Goal: Navigation & Orientation: Find specific page/section

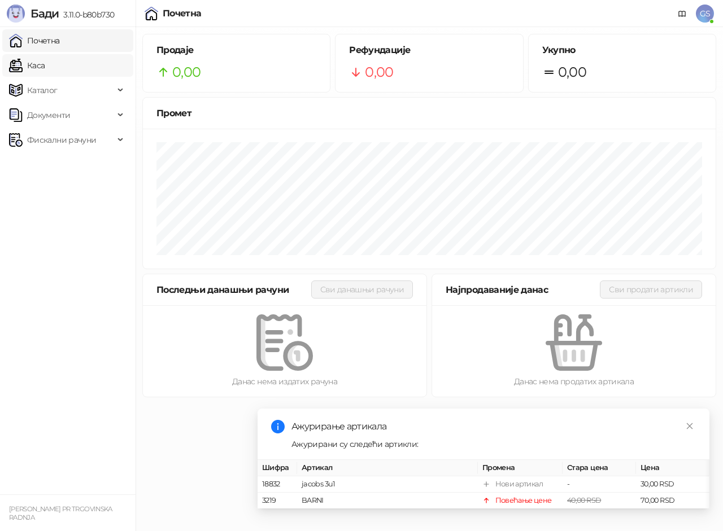
click at [45, 71] on link "Каса" at bounding box center [27, 65] width 36 height 23
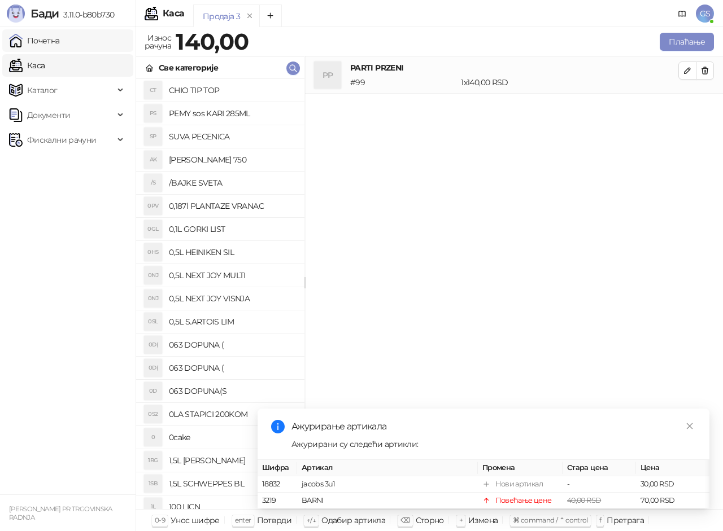
click at [60, 38] on link "Почетна" at bounding box center [34, 40] width 51 height 23
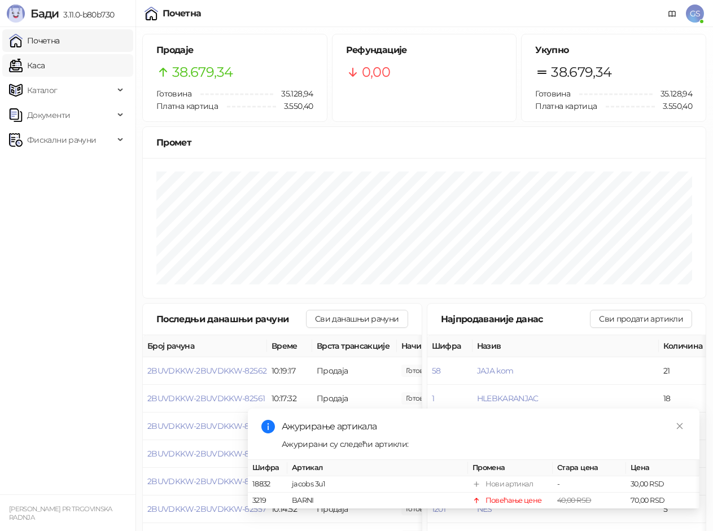
click at [45, 66] on link "Каса" at bounding box center [27, 65] width 36 height 23
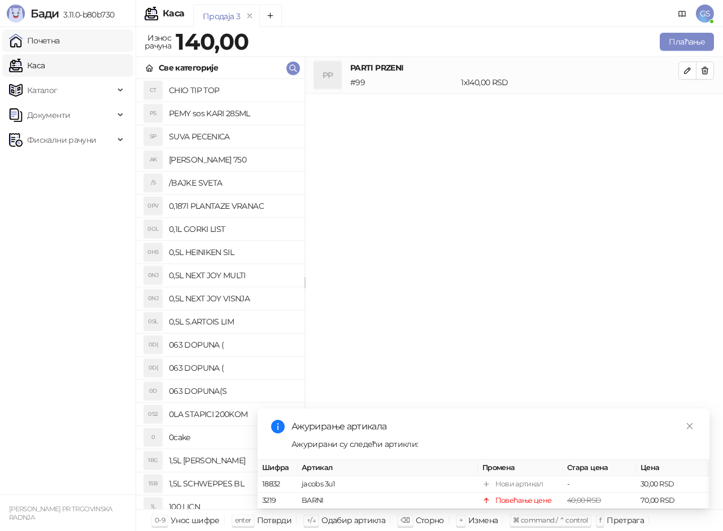
click at [60, 41] on link "Почетна" at bounding box center [34, 40] width 51 height 23
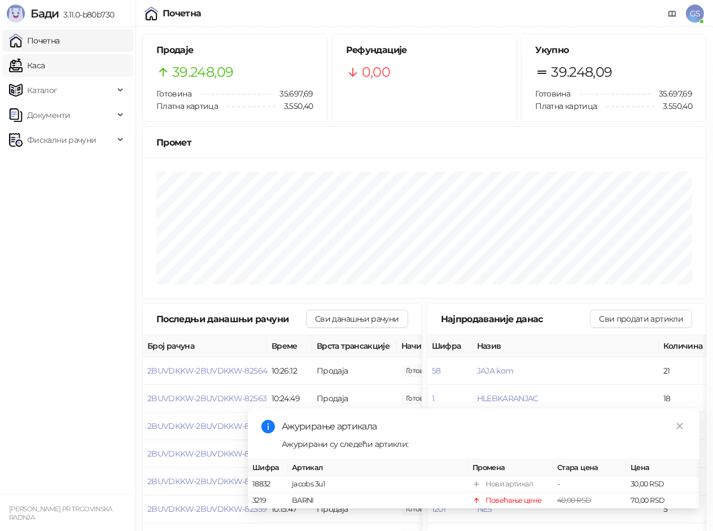
click at [26, 64] on link "Каса" at bounding box center [27, 65] width 36 height 23
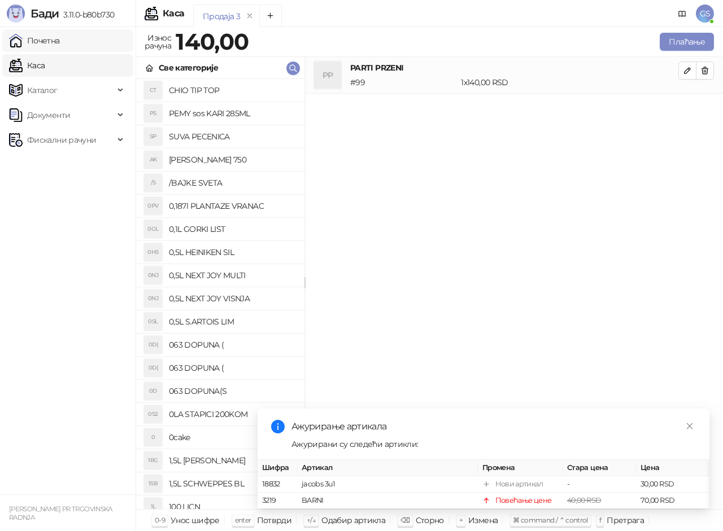
click at [55, 37] on link "Почетна" at bounding box center [34, 40] width 51 height 23
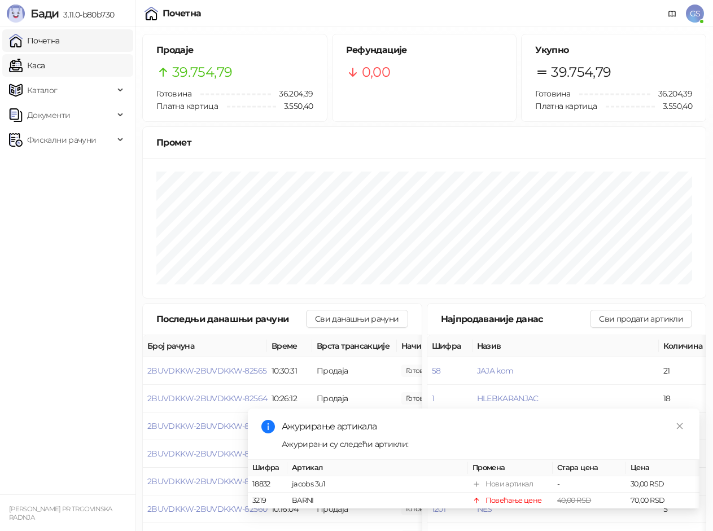
click at [45, 68] on link "Каса" at bounding box center [27, 65] width 36 height 23
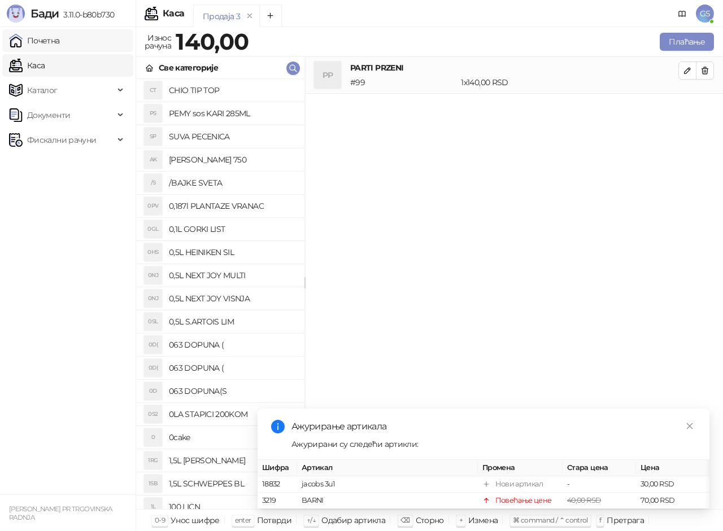
click at [60, 40] on link "Почетна" at bounding box center [34, 40] width 51 height 23
